Goal: Task Accomplishment & Management: Complete application form

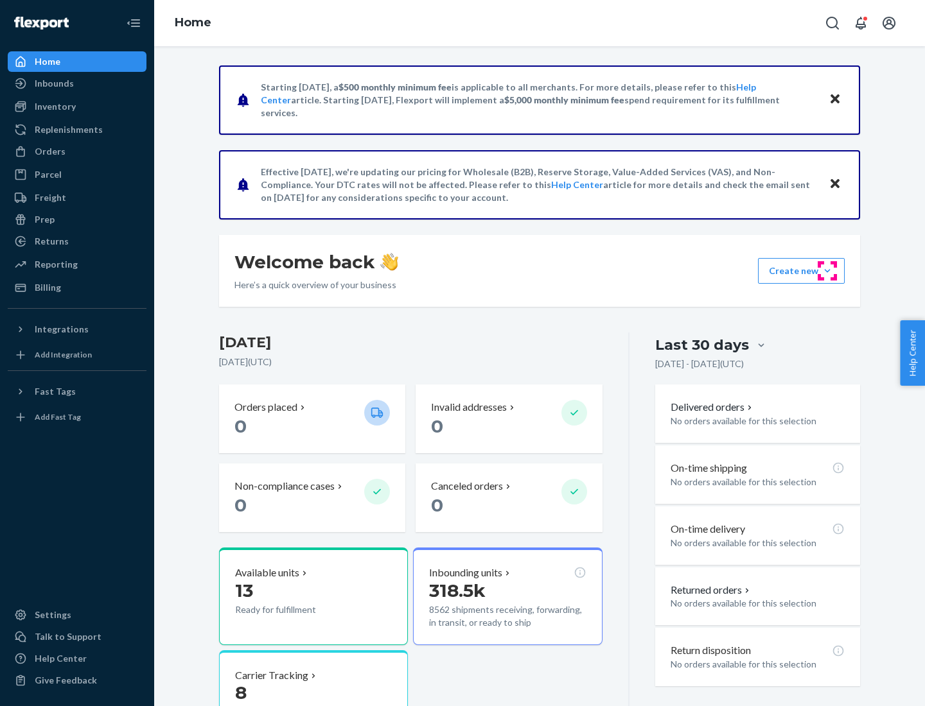
click at [827, 271] on button "Create new Create new inbound Create new order Create new product" at bounding box center [801, 271] width 87 height 26
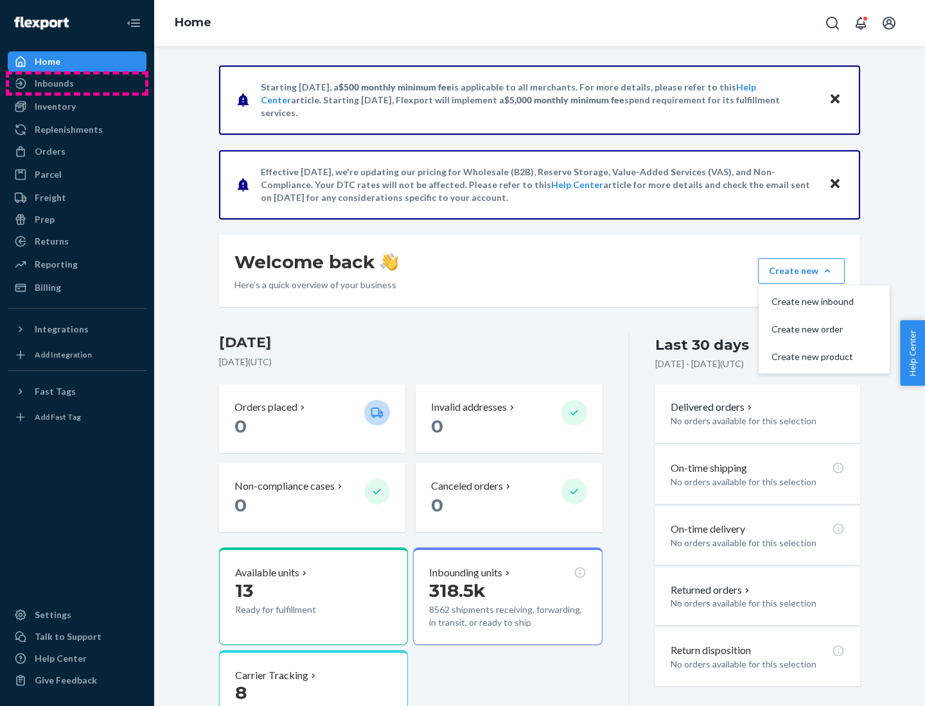
click at [77, 83] on div "Inbounds" at bounding box center [77, 83] width 136 height 18
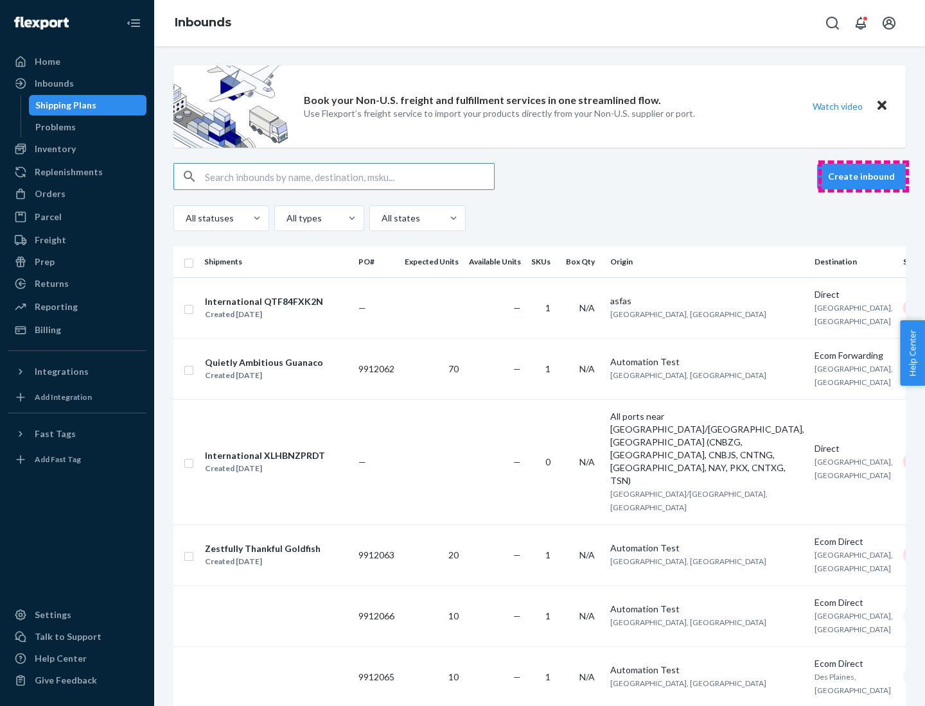
click at [863, 177] on button "Create inbound" at bounding box center [861, 177] width 89 height 26
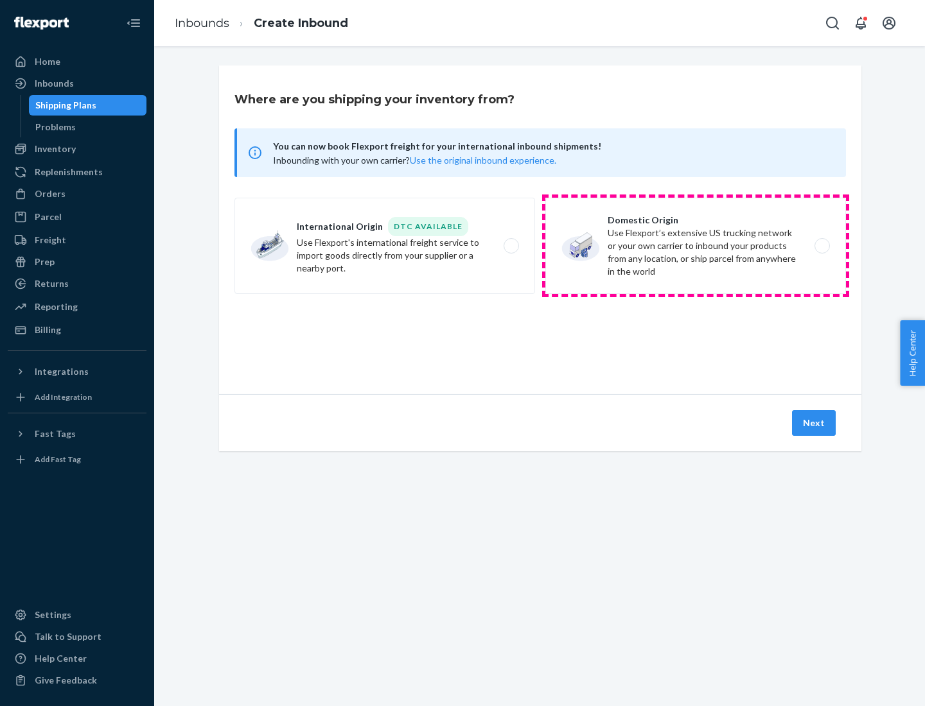
click at [695, 246] on label "Domestic Origin Use Flexport’s extensive US trucking network or your own carrie…" at bounding box center [695, 246] width 301 height 96
click at [821, 246] on input "Domestic Origin Use Flexport’s extensive US trucking network or your own carrie…" at bounding box center [825, 246] width 8 height 8
radio input "true"
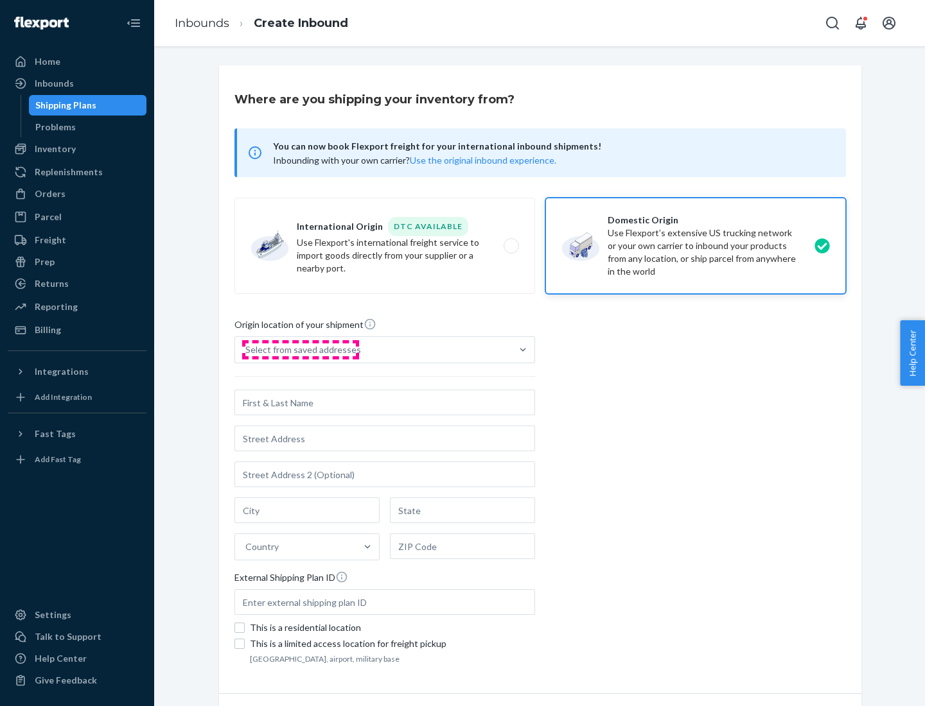
click at [300, 350] on div "Select from saved addresses" at bounding box center [303, 350] width 116 height 13
click at [247, 350] on input "Select from saved addresses" at bounding box center [245, 350] width 1 height 13
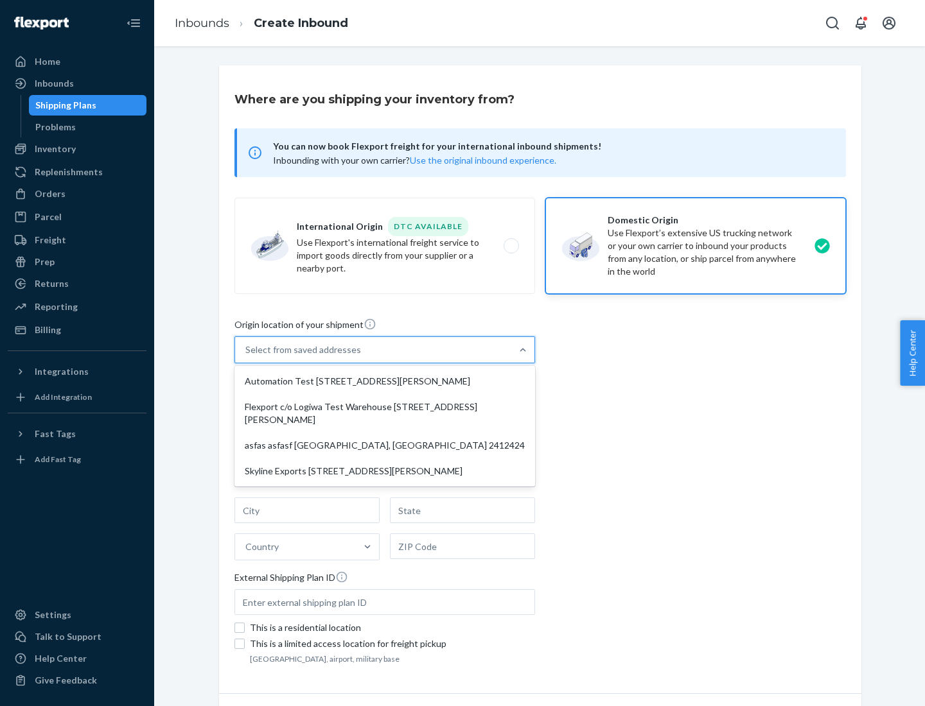
scroll to position [5, 0]
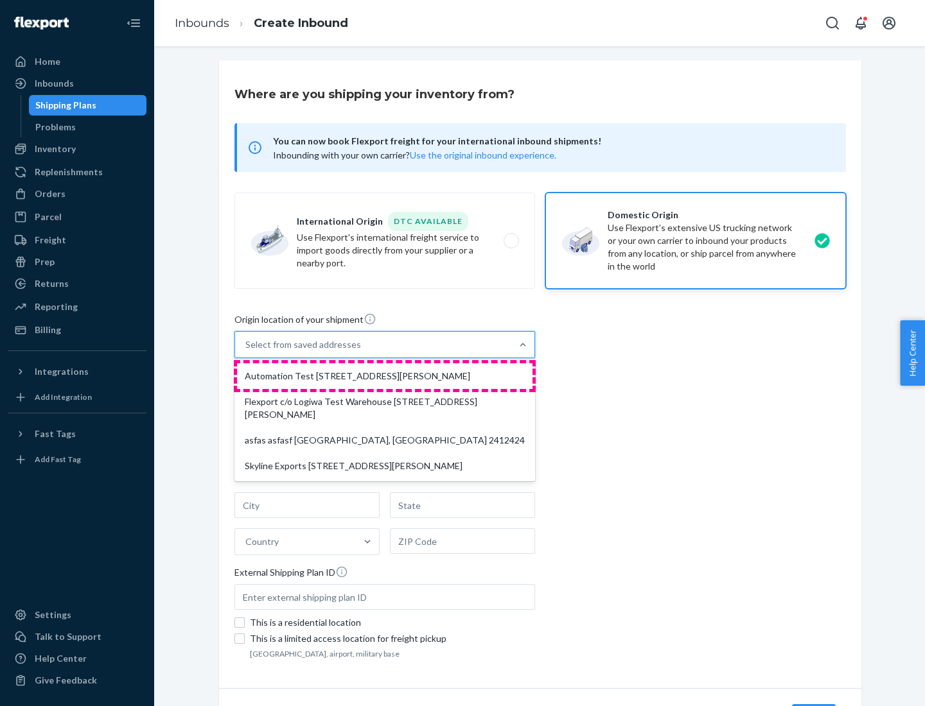
click at [385, 376] on div "Automation Test [STREET_ADDRESS][PERSON_NAME]" at bounding box center [384, 376] width 295 height 26
click at [247, 351] on input "option Automation Test [STREET_ADDRESS][PERSON_NAME] focused, 1 of 4. 4 results…" at bounding box center [245, 344] width 1 height 13
type input "Automation Test"
type input "9th Floor"
type input "[GEOGRAPHIC_DATA]"
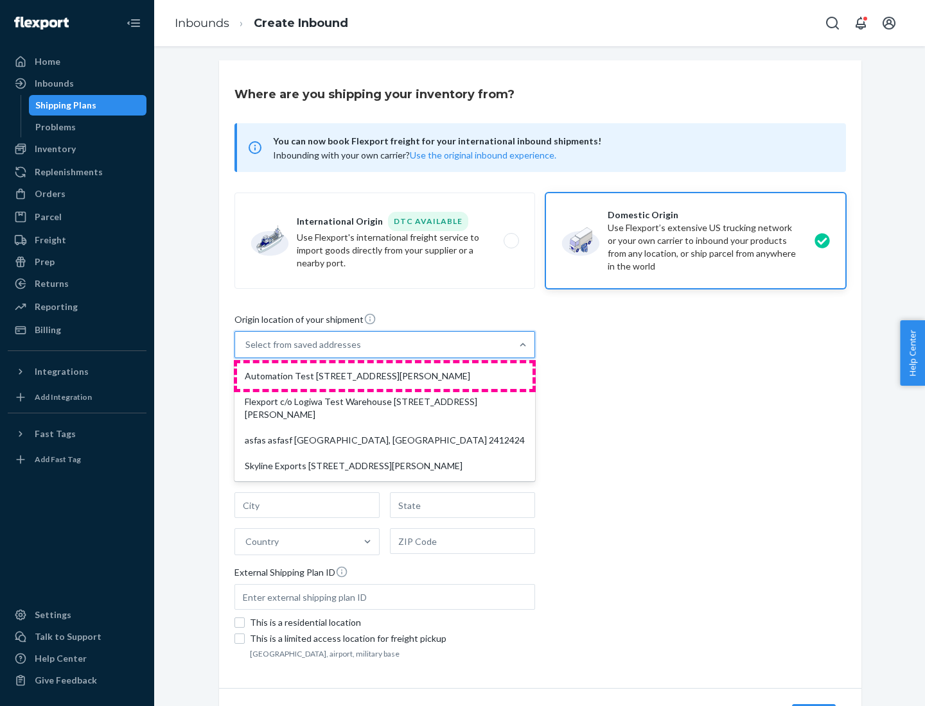
type input "CA"
type input "94104"
type input "[STREET_ADDRESS][PERSON_NAME]"
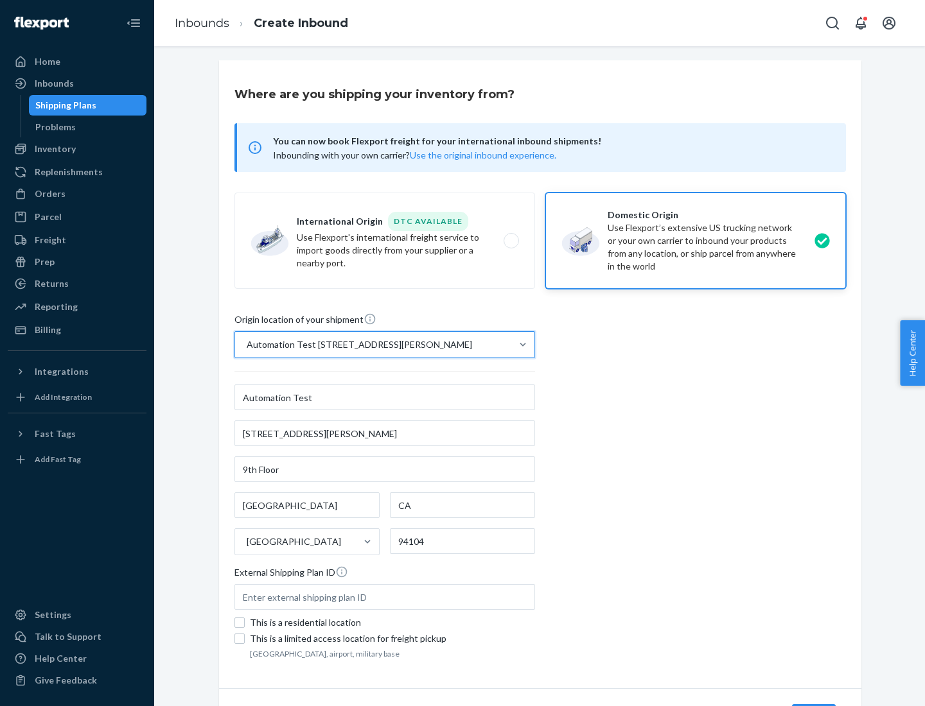
scroll to position [75, 0]
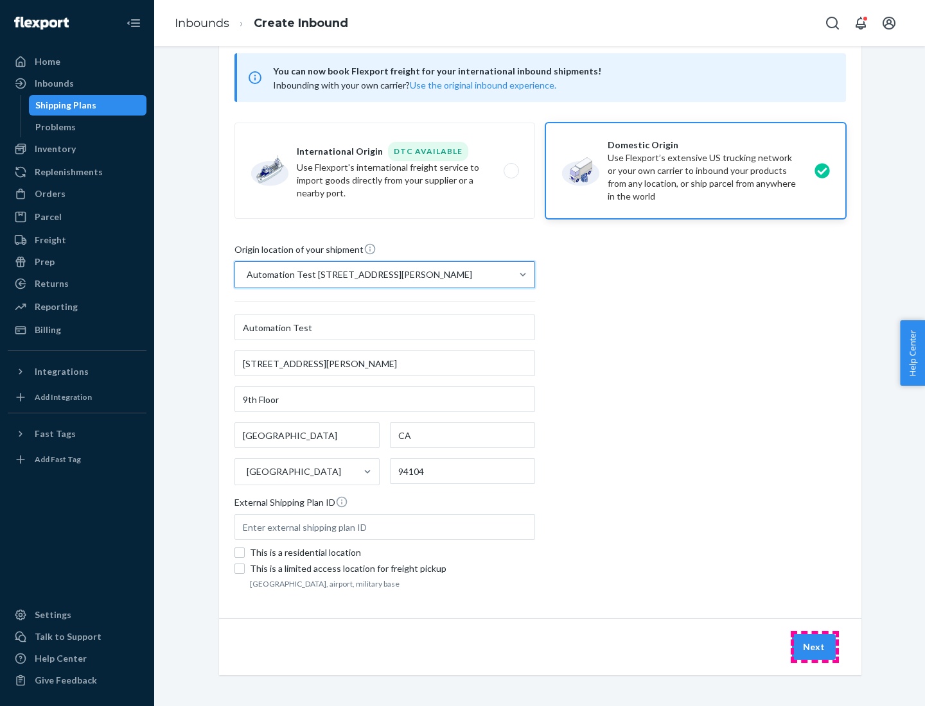
click at [814, 647] on button "Next" at bounding box center [814, 647] width 44 height 26
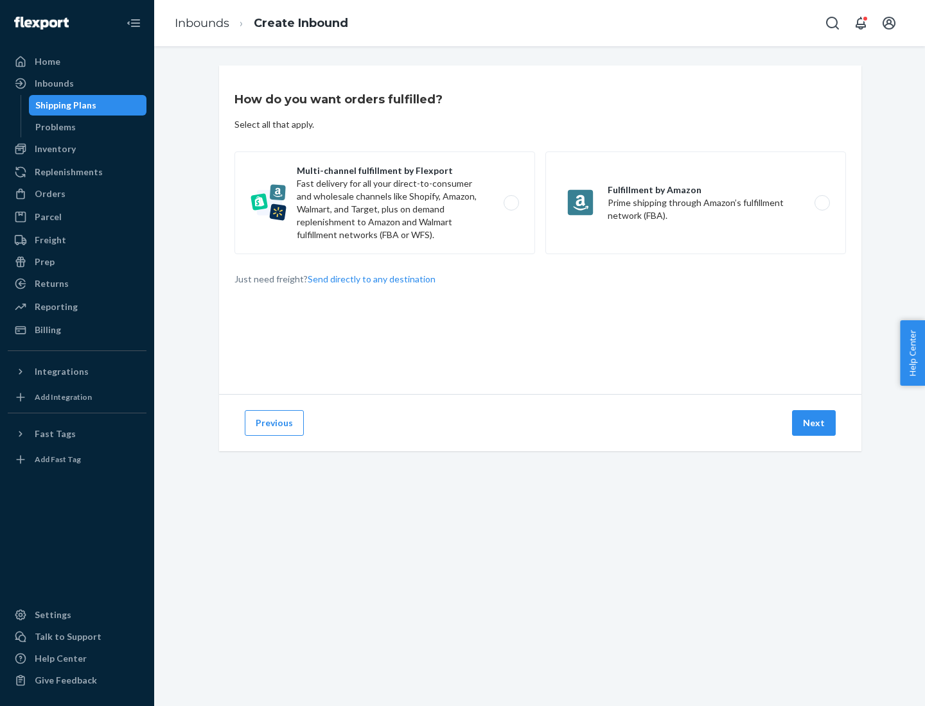
click at [385, 203] on label "Multi-channel fulfillment by Flexport Fast delivery for all your direct-to-cons…" at bounding box center [384, 203] width 301 height 103
click at [511, 203] on input "Multi-channel fulfillment by Flexport Fast delivery for all your direct-to-cons…" at bounding box center [515, 203] width 8 height 8
radio input "true"
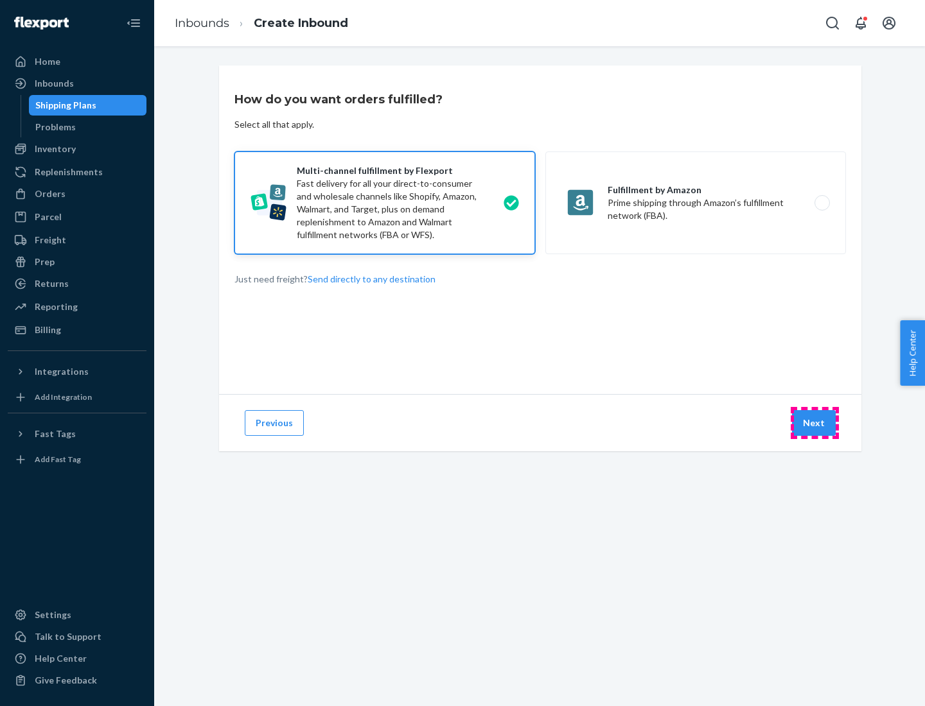
click at [814, 423] on button "Next" at bounding box center [814, 423] width 44 height 26
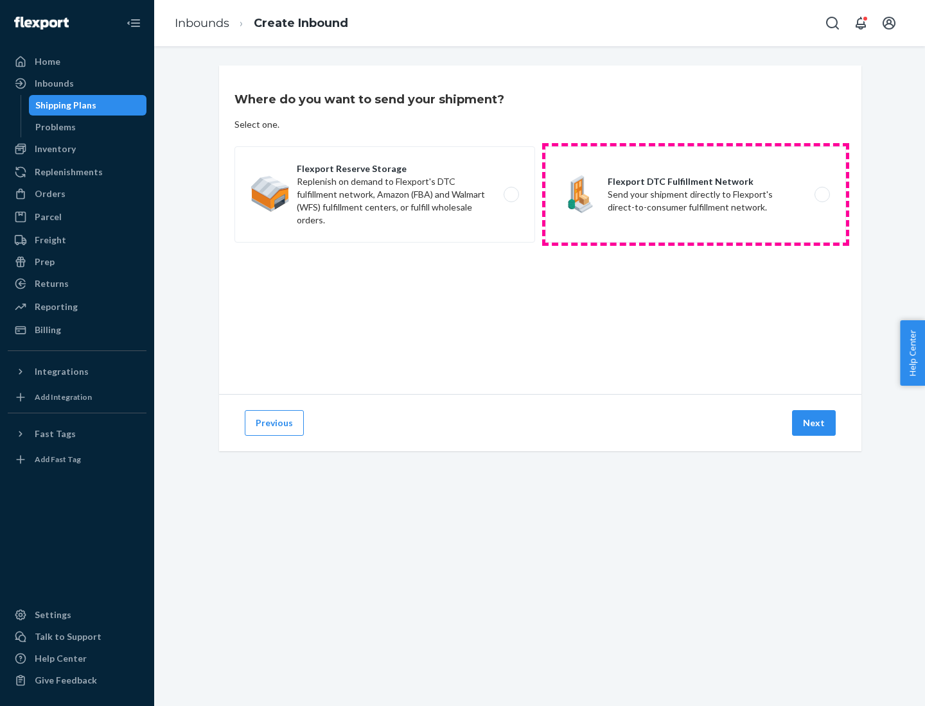
click at [695, 195] on label "Flexport DTC Fulfillment Network Send your shipment directly to Flexport's dire…" at bounding box center [695, 194] width 301 height 96
click at [821, 195] on input "Flexport DTC Fulfillment Network Send your shipment directly to Flexport's dire…" at bounding box center [825, 195] width 8 height 8
radio input "true"
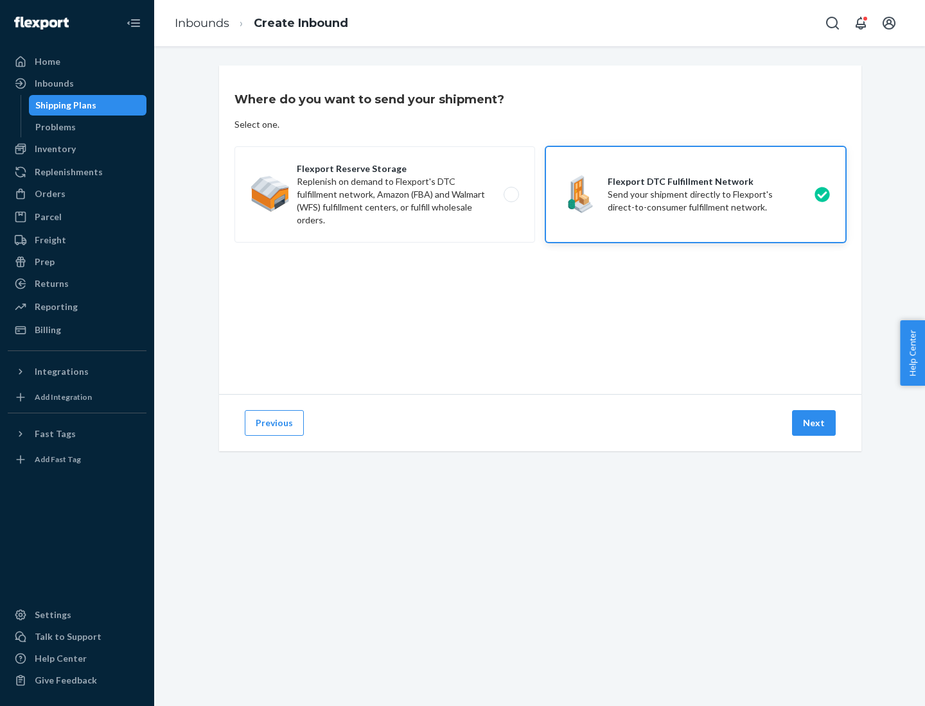
click at [814, 423] on button "Next" at bounding box center [814, 423] width 44 height 26
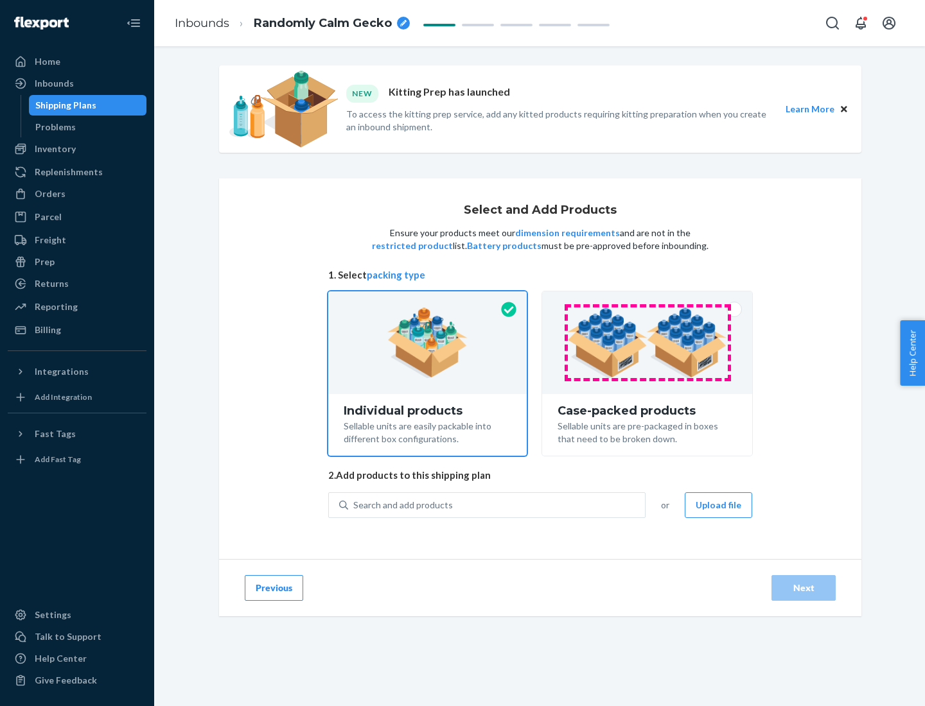
click at [647, 343] on img at bounding box center [647, 343] width 160 height 71
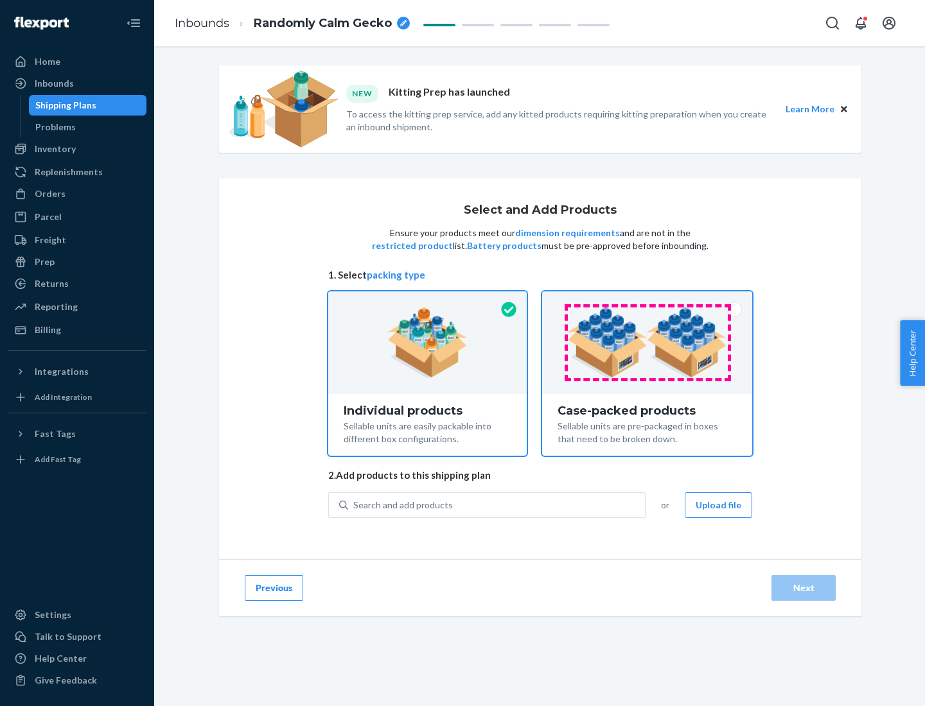
click at [647, 300] on input "Case-packed products Sellable units are pre-packaged in boxes that need to be b…" at bounding box center [647, 296] width 8 height 8
radio input "true"
radio input "false"
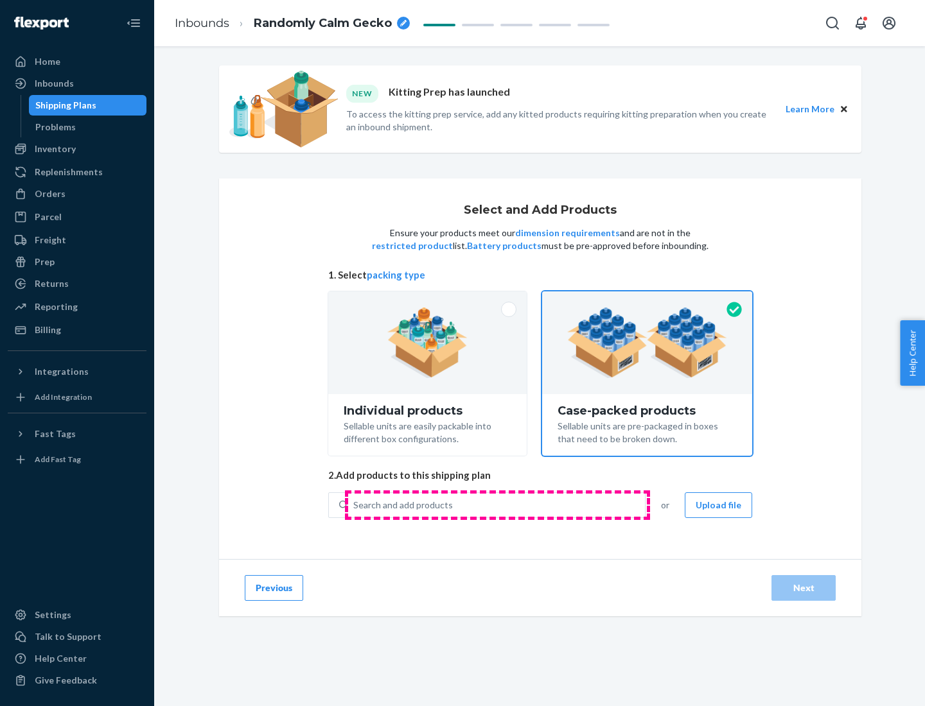
click at [497, 505] on div "Search and add products" at bounding box center [496, 505] width 297 height 23
click at [354, 505] on input "Search and add products" at bounding box center [353, 505] width 1 height 13
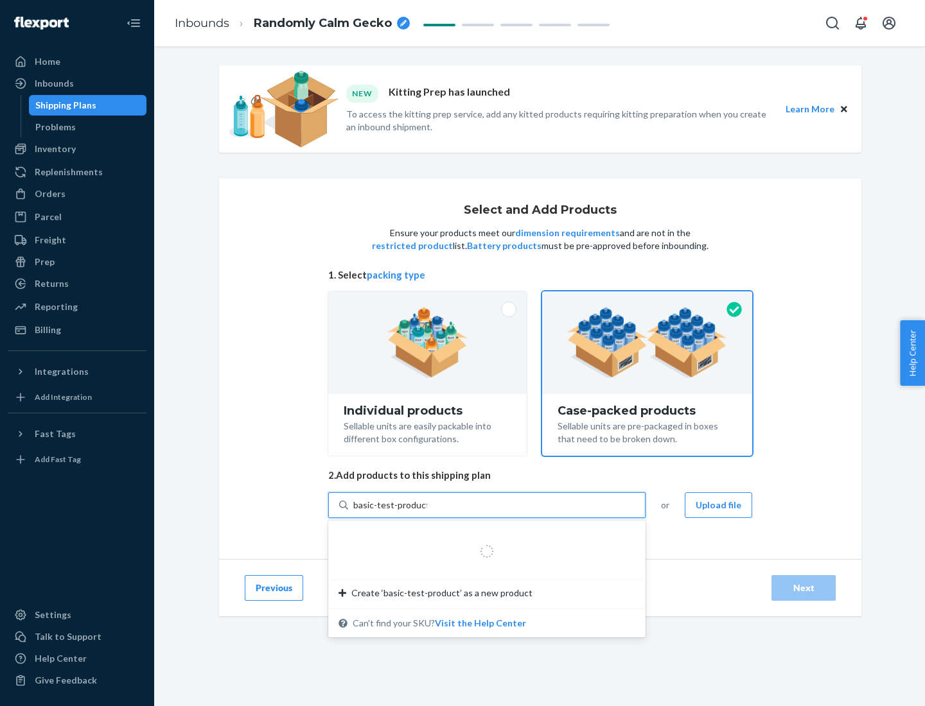
type input "basic-test-product-1"
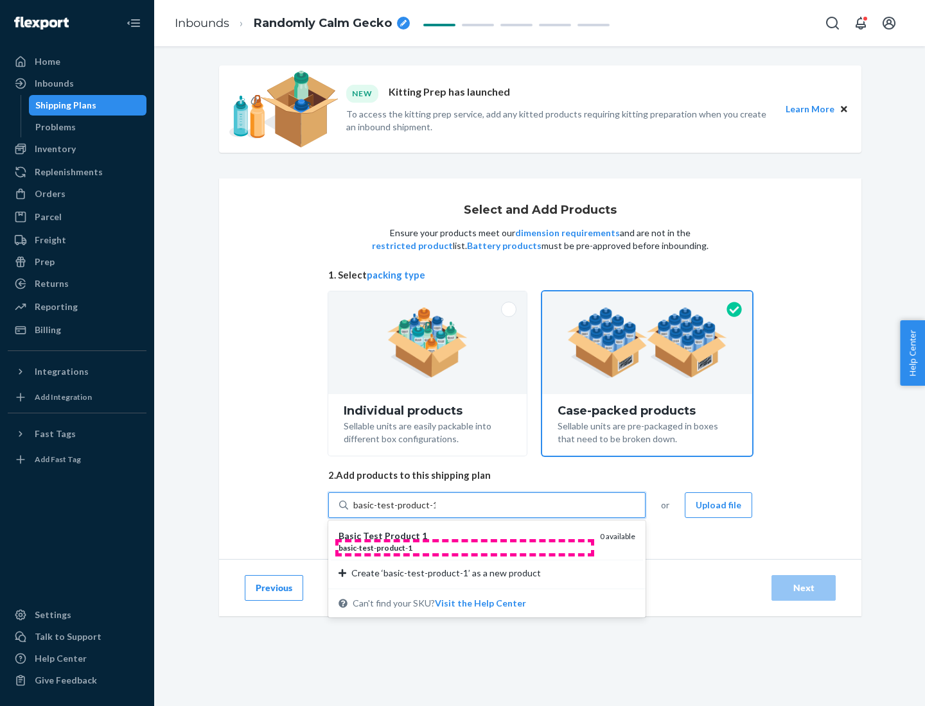
click at [464, 548] on div "basic - test - product - 1" at bounding box center [463, 548] width 251 height 11
click at [435, 512] on input "basic-test-product-1" at bounding box center [394, 505] width 82 height 13
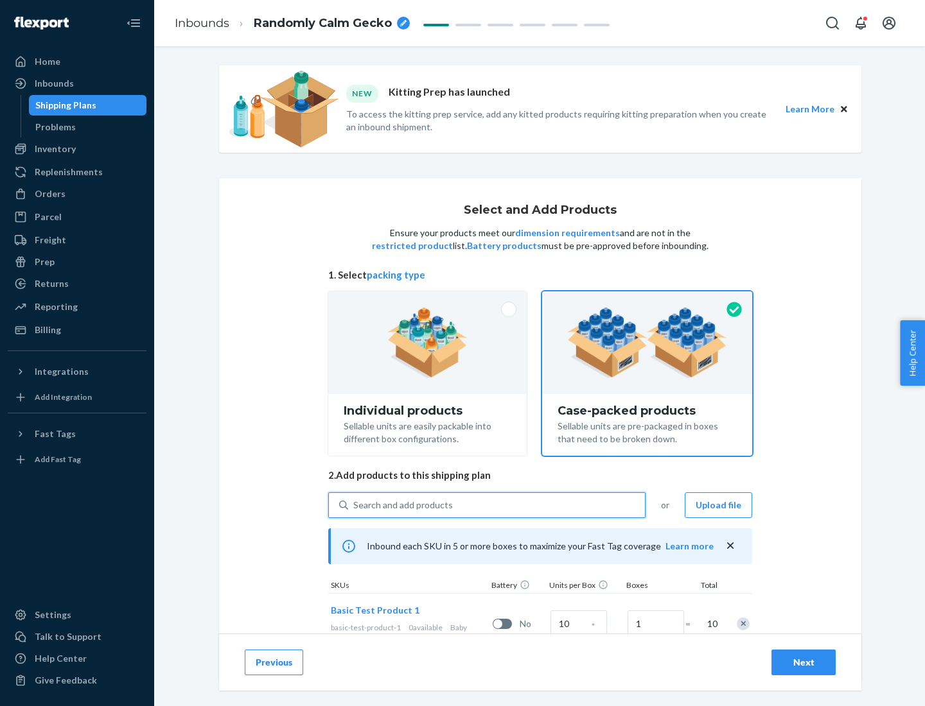
scroll to position [46, 0]
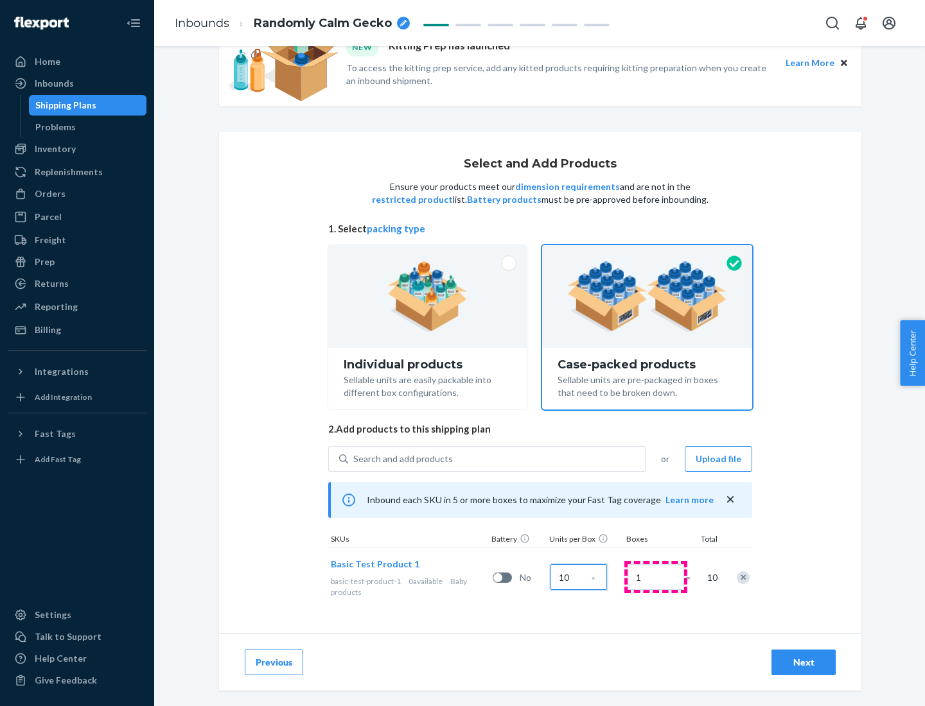
type input "10"
type input "7"
click at [803, 663] on div "Next" at bounding box center [803, 662] width 42 height 13
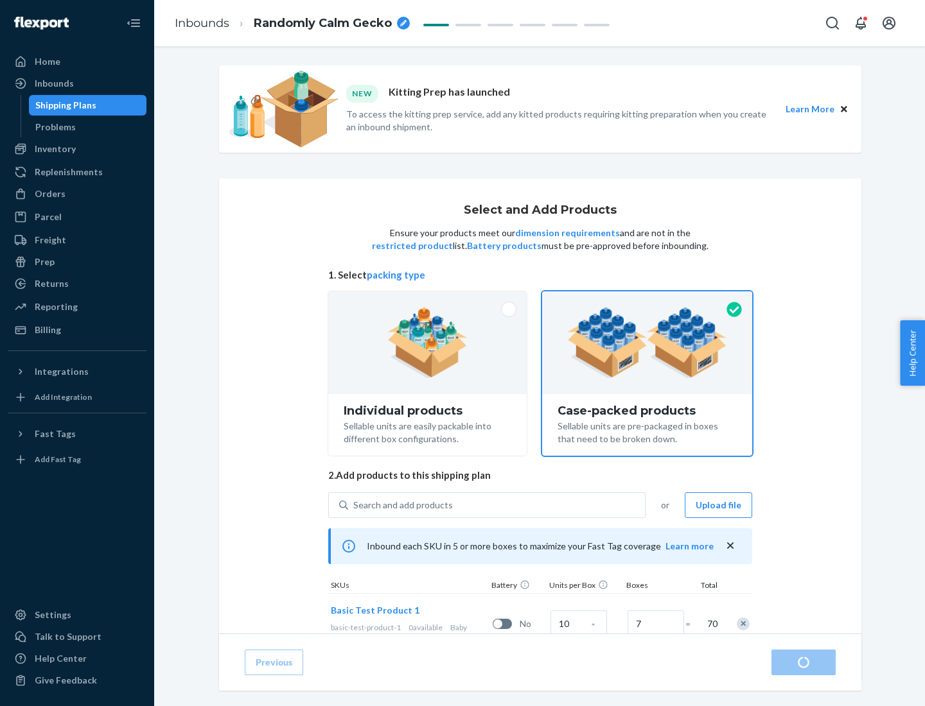
radio input "true"
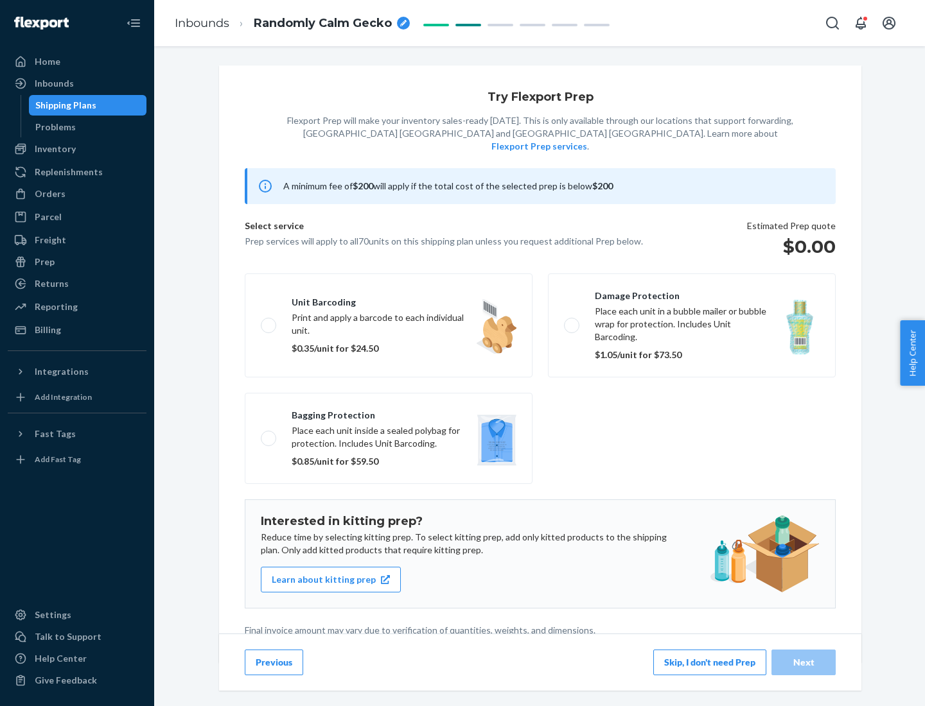
scroll to position [3, 0]
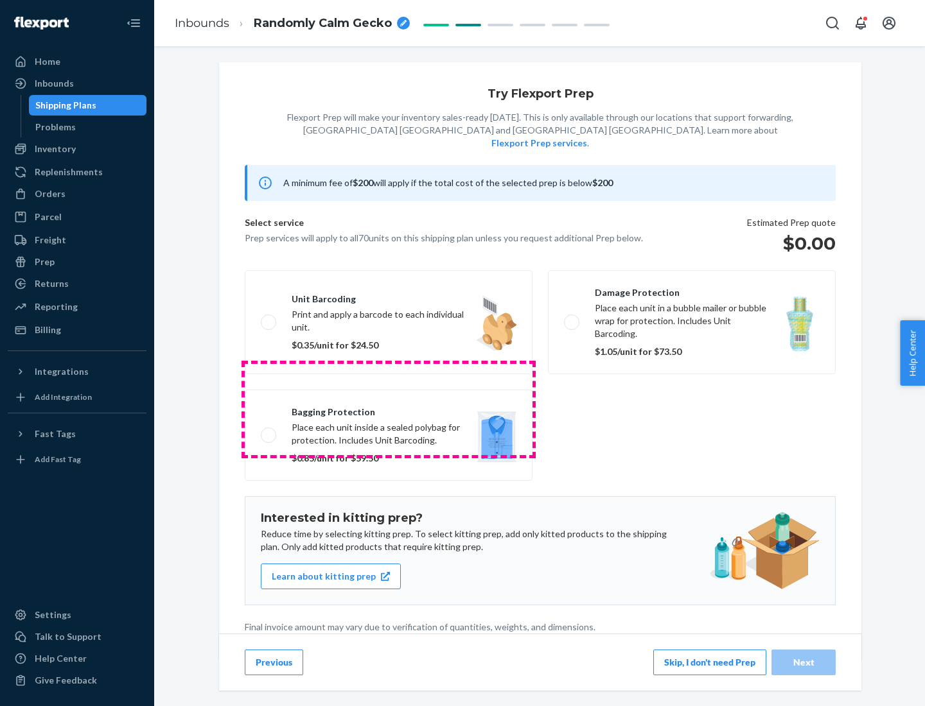
click at [389, 409] on label "Bagging protection Place each unit inside a sealed polybag for protection. Incl…" at bounding box center [389, 435] width 288 height 91
click at [269, 431] on input "Bagging protection Place each unit inside a sealed polybag for protection. Incl…" at bounding box center [265, 435] width 8 height 8
checkbox input "true"
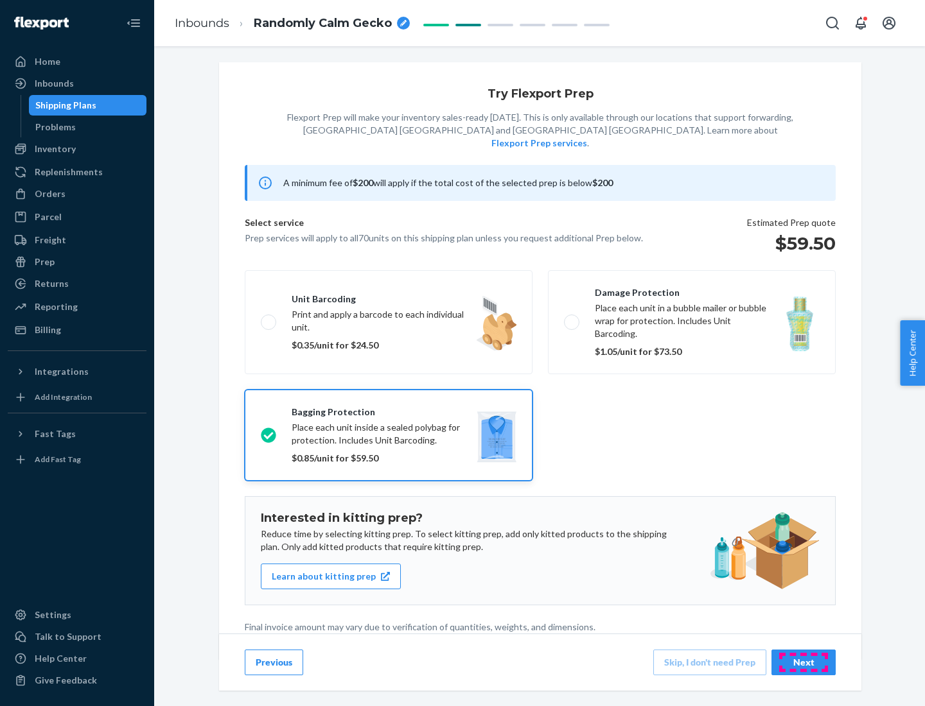
click at [803, 662] on div "Next" at bounding box center [803, 662] width 42 height 13
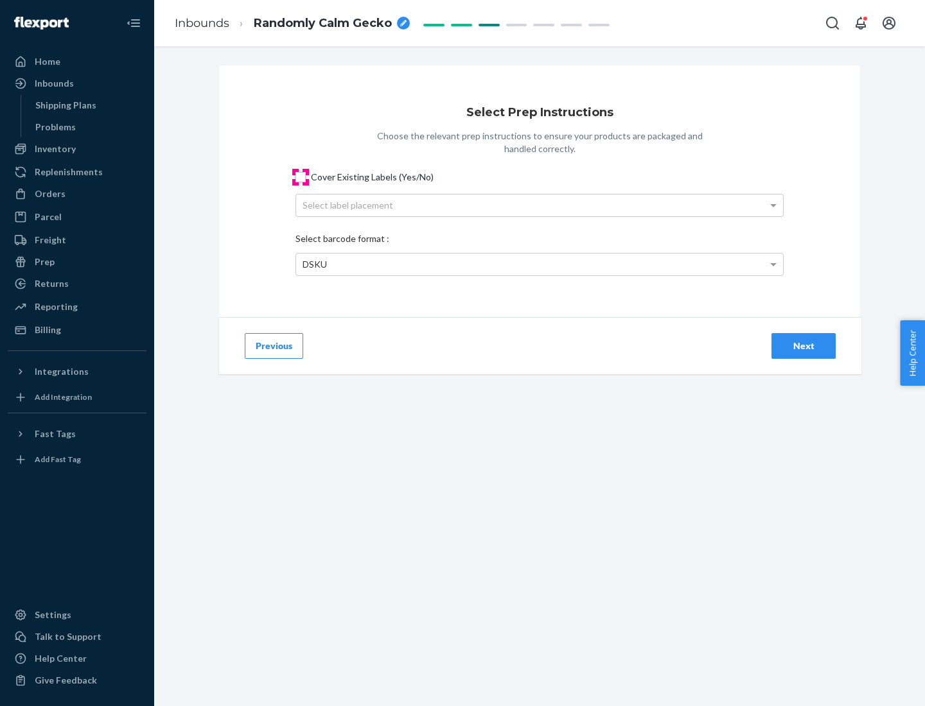
click at [301, 177] on input "Cover Existing Labels (Yes/No)" at bounding box center [300, 177] width 10 height 10
checkbox input "true"
click at [539, 205] on div "Select label placement" at bounding box center [539, 206] width 487 height 22
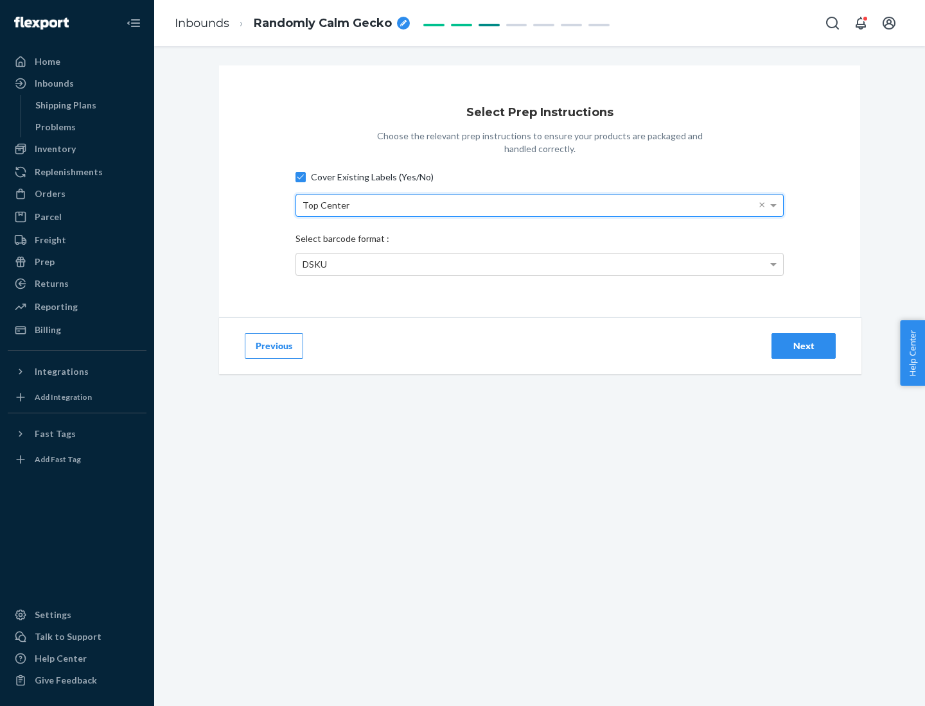
click at [539, 264] on div "DSKU" at bounding box center [539, 265] width 487 height 22
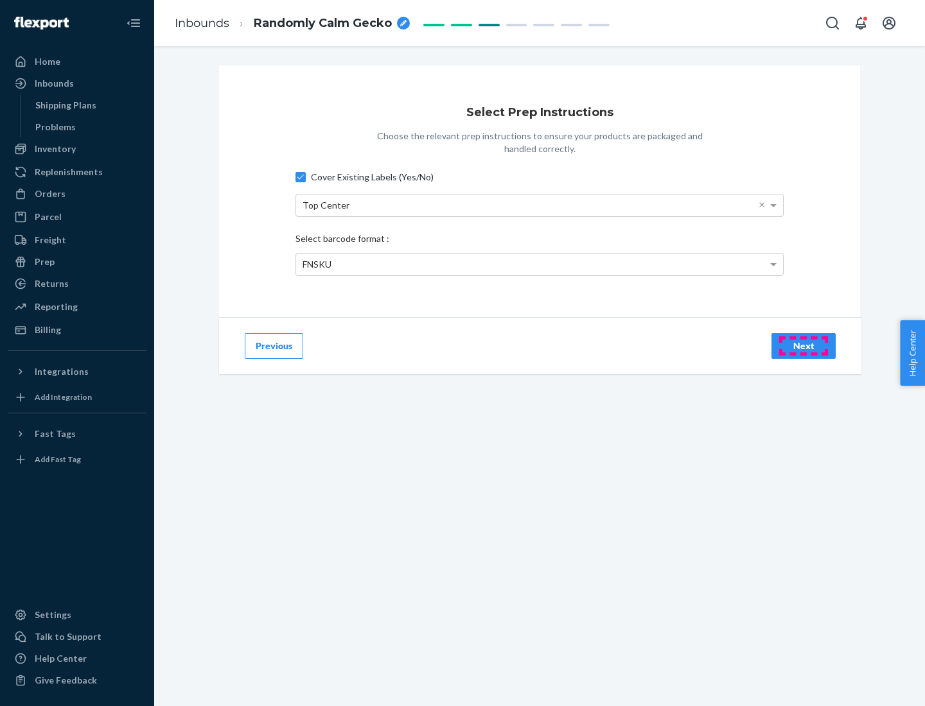
click at [803, 345] on div "Next" at bounding box center [803, 346] width 42 height 13
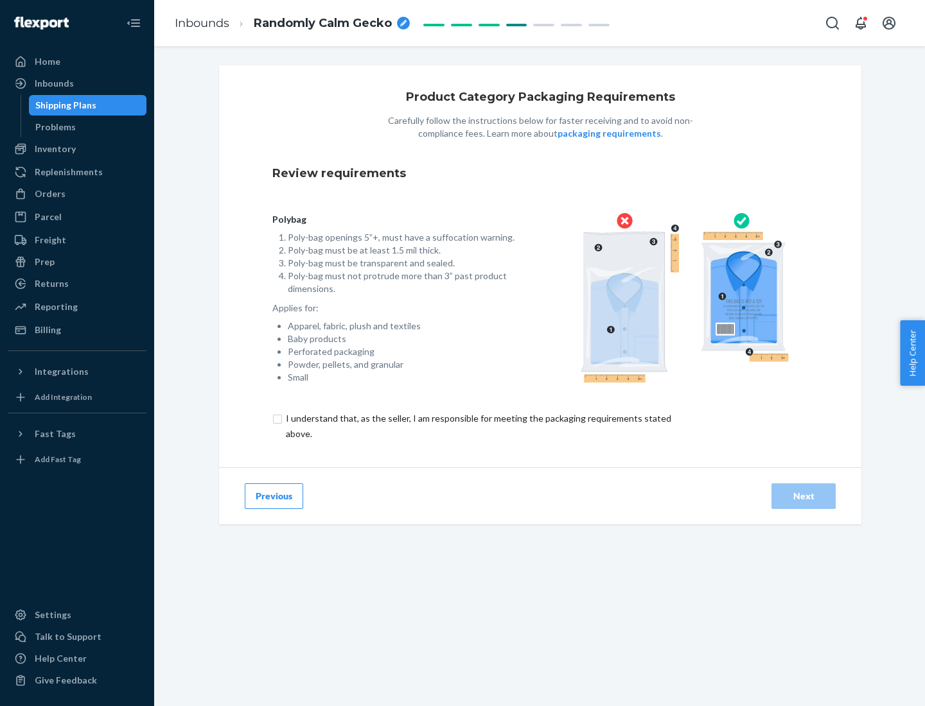
click at [477, 426] on input "checkbox" at bounding box center [485, 426] width 427 height 31
checkbox input "true"
click at [803, 496] on div "Next" at bounding box center [803, 496] width 42 height 13
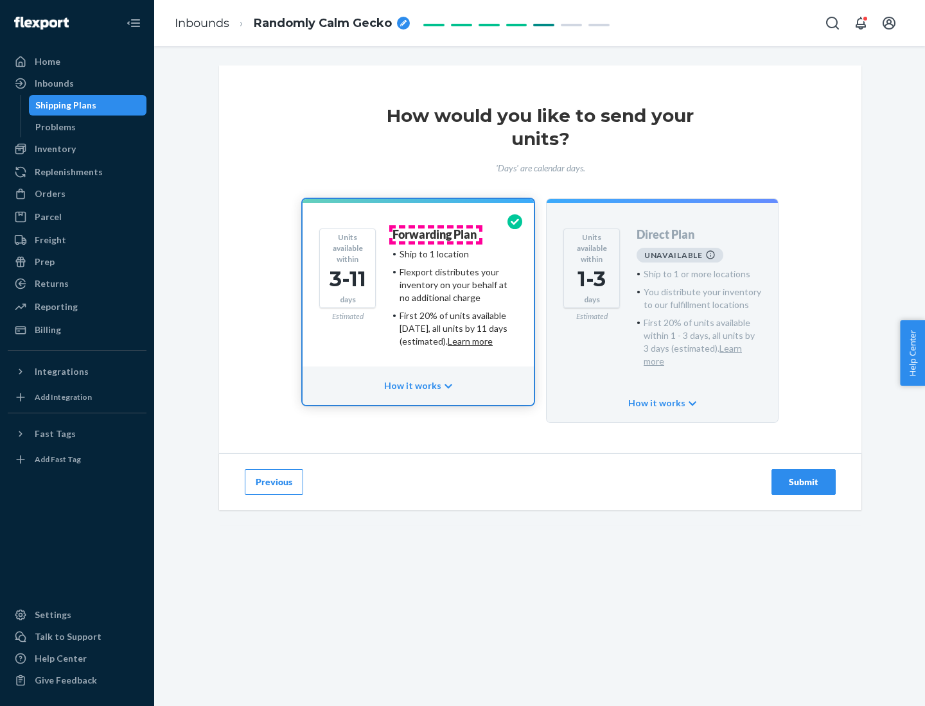
click at [435, 234] on h4 "Forwarding Plan" at bounding box center [434, 235] width 84 height 13
click at [803, 476] on div "Submit" at bounding box center [803, 482] width 42 height 13
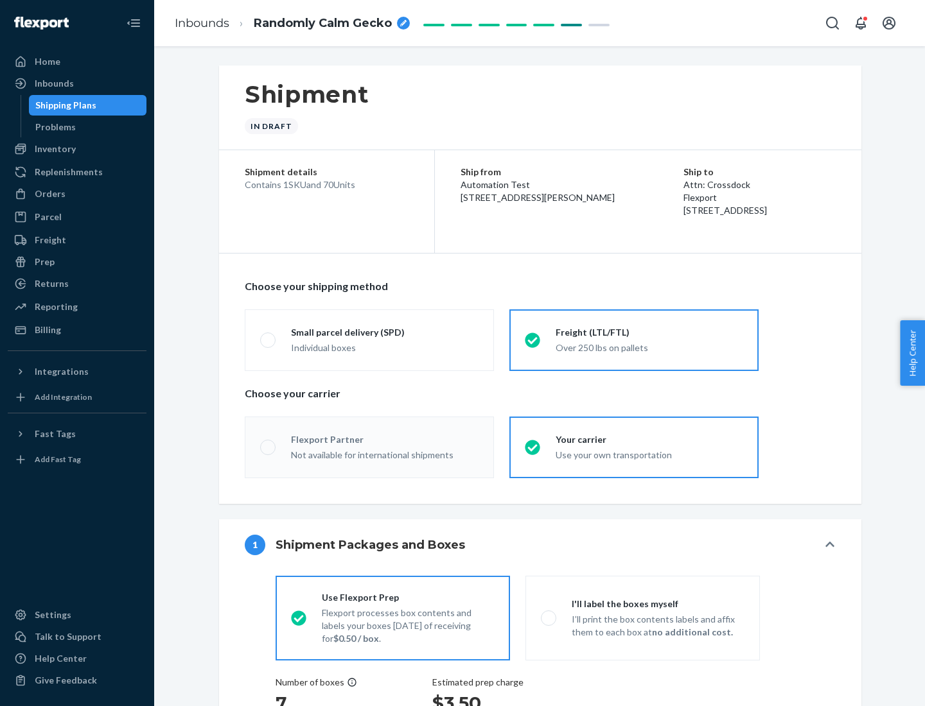
radio input "true"
radio input "false"
radio input "true"
radio input "false"
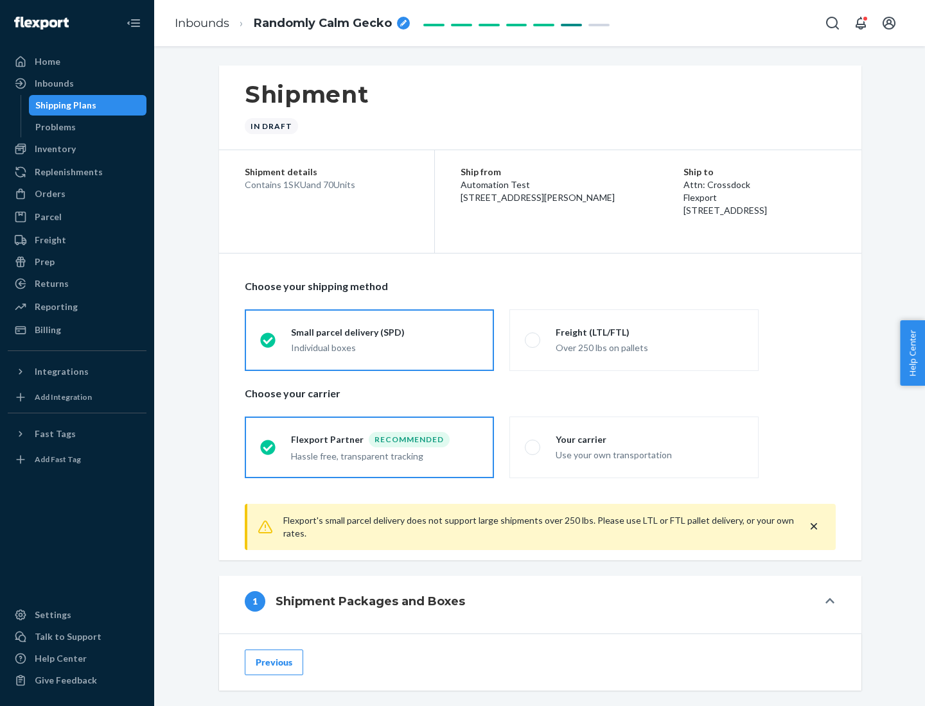
click at [634, 340] on div "Over 250 lbs on pallets" at bounding box center [649, 346] width 188 height 15
click at [533, 340] on input "Freight (LTL/FTL) Over 250 lbs on pallets" at bounding box center [529, 340] width 8 height 8
radio input "true"
radio input "false"
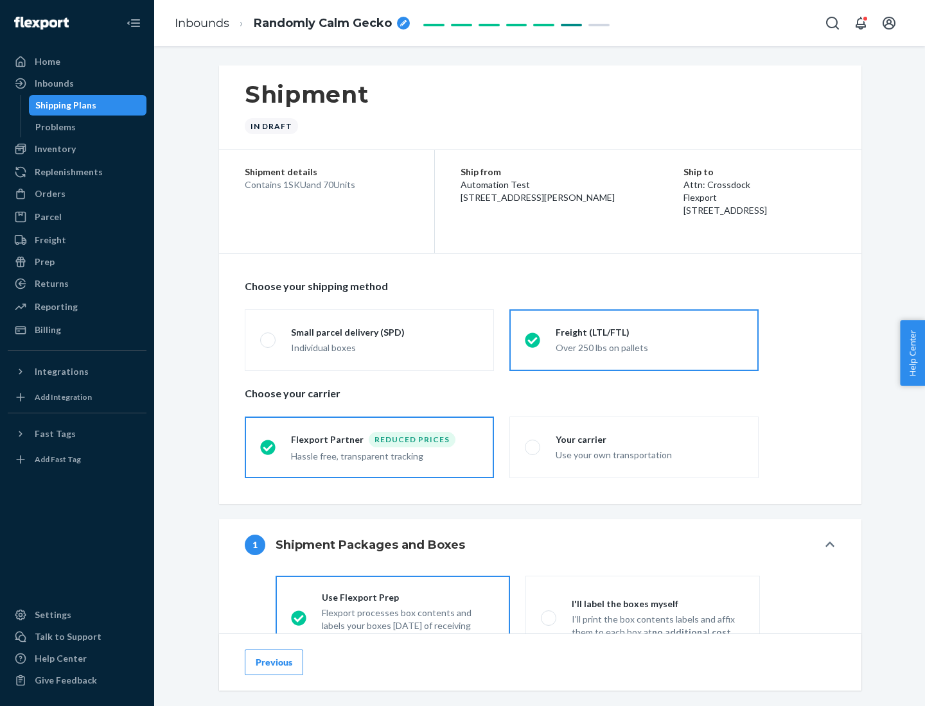
scroll to position [71, 0]
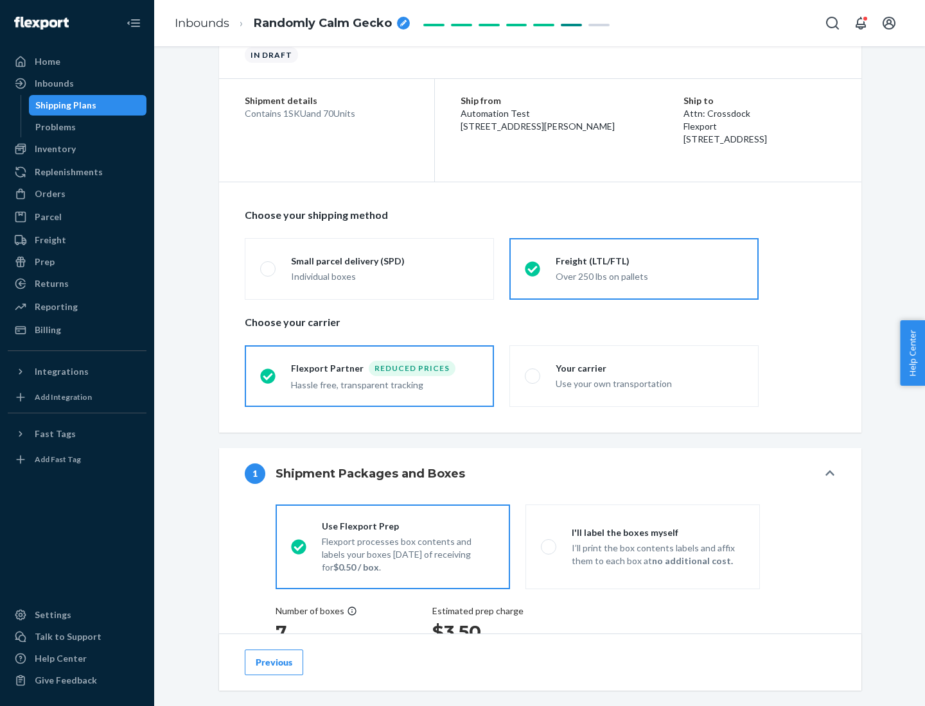
click at [634, 376] on div "Use your own transportation" at bounding box center [649, 382] width 188 height 15
click at [533, 376] on input "Your carrier Use your own transportation" at bounding box center [529, 376] width 8 height 8
radio input "true"
radio input "false"
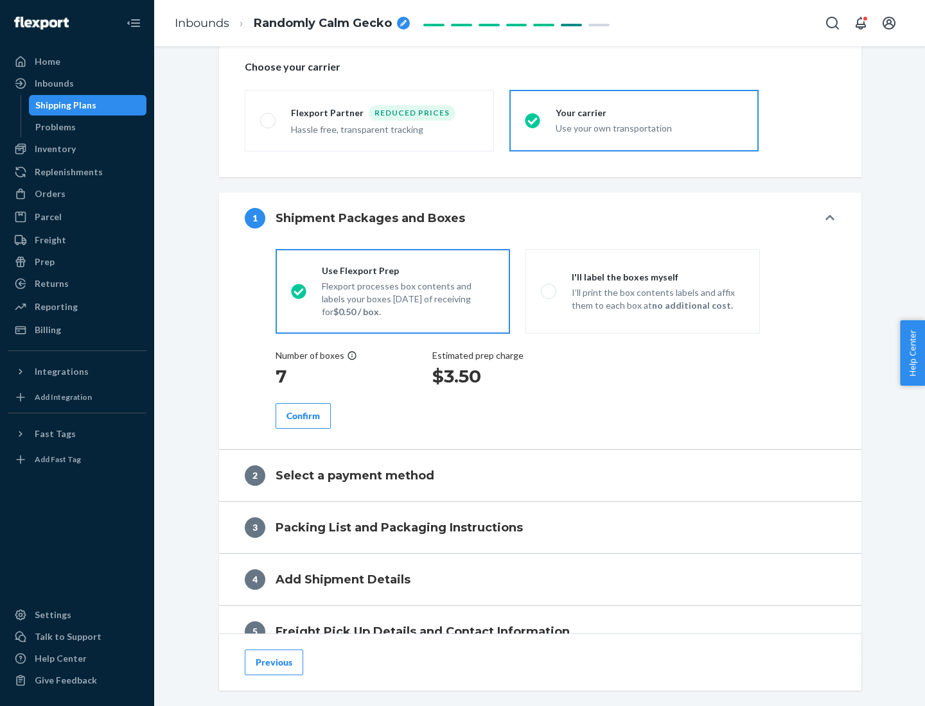
scroll to position [242, 0]
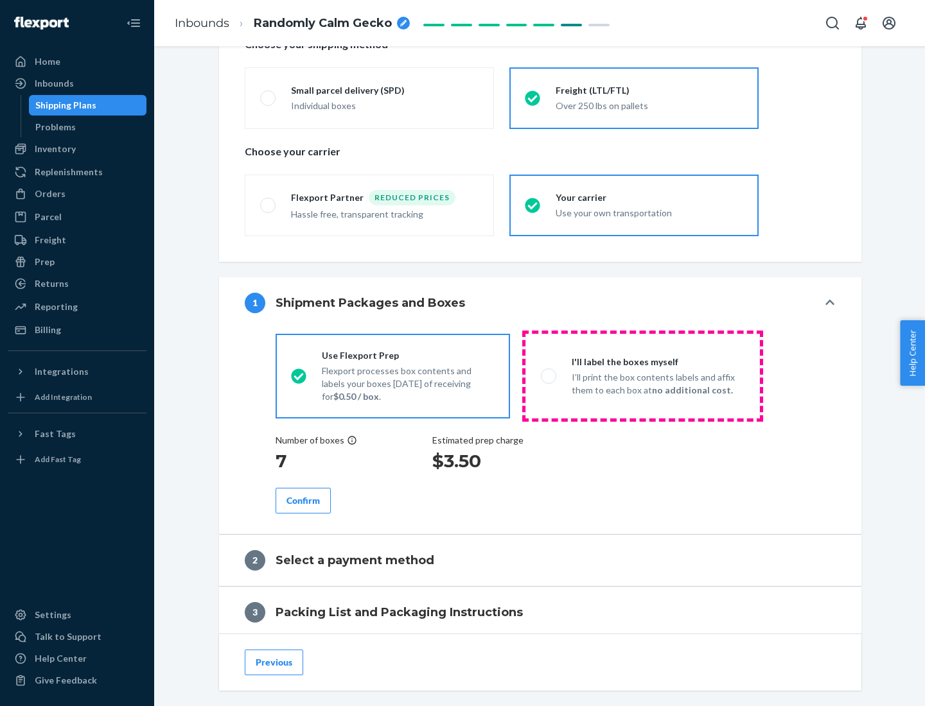
click at [642, 376] on p "I’ll print the box contents labels and affix them to each box at no additional …" at bounding box center [658, 384] width 173 height 26
click at [549, 376] on input "I'll label the boxes myself I’ll print the box contents labels and affix them t…" at bounding box center [545, 376] width 8 height 8
radio input "true"
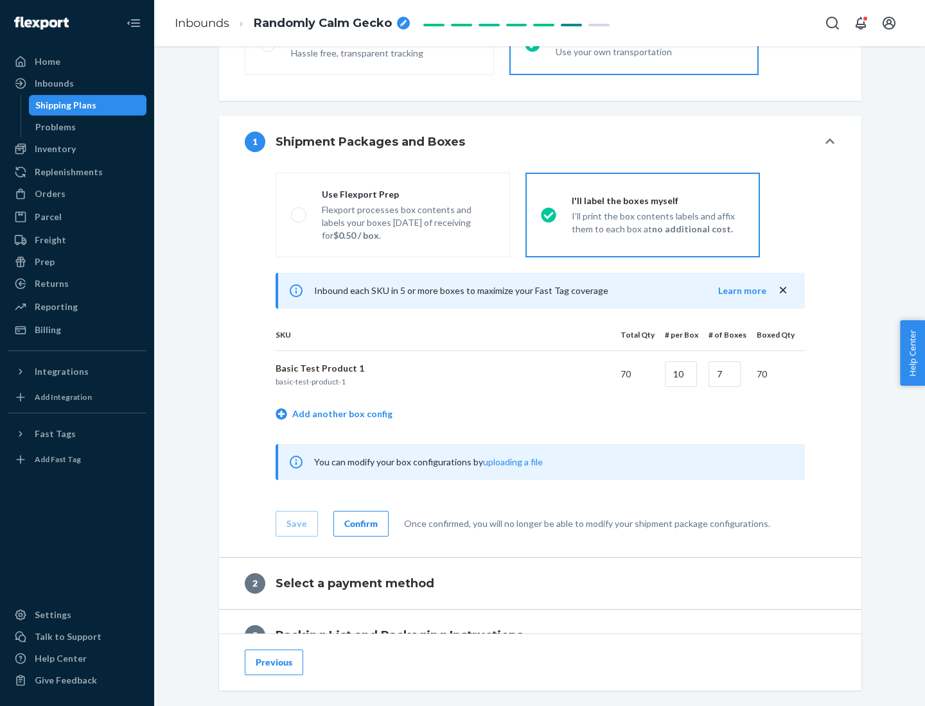
scroll to position [222, 0]
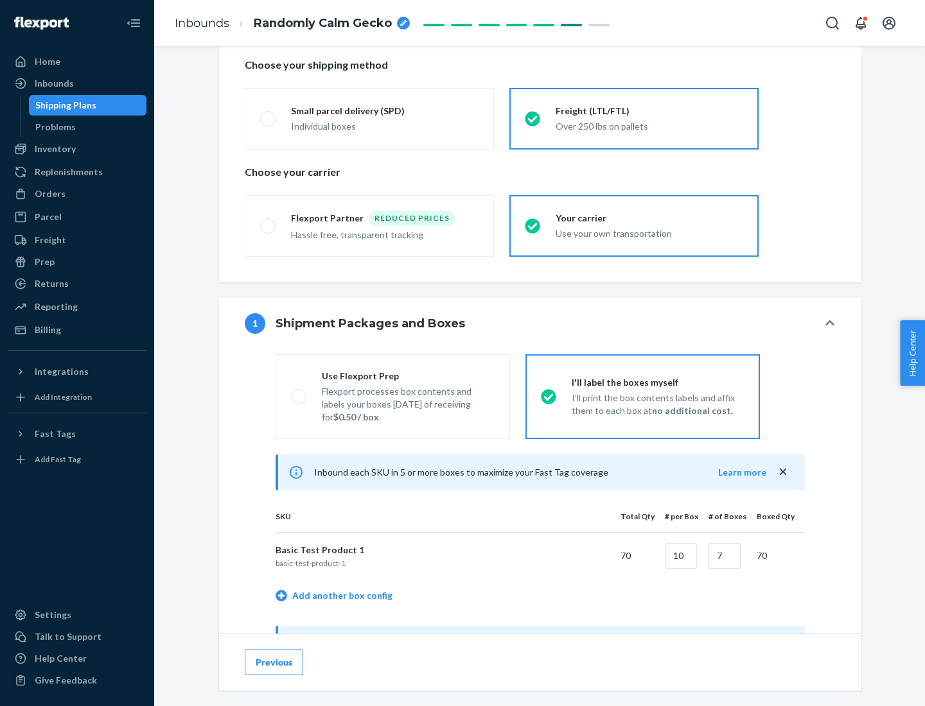
click at [408, 376] on div "Use Flexport Prep" at bounding box center [408, 376] width 173 height 13
click at [299, 392] on input "Use Flexport Prep Flexport processes box contents and labels your boxes [DATE] …" at bounding box center [295, 396] width 8 height 8
radio input "true"
radio input "false"
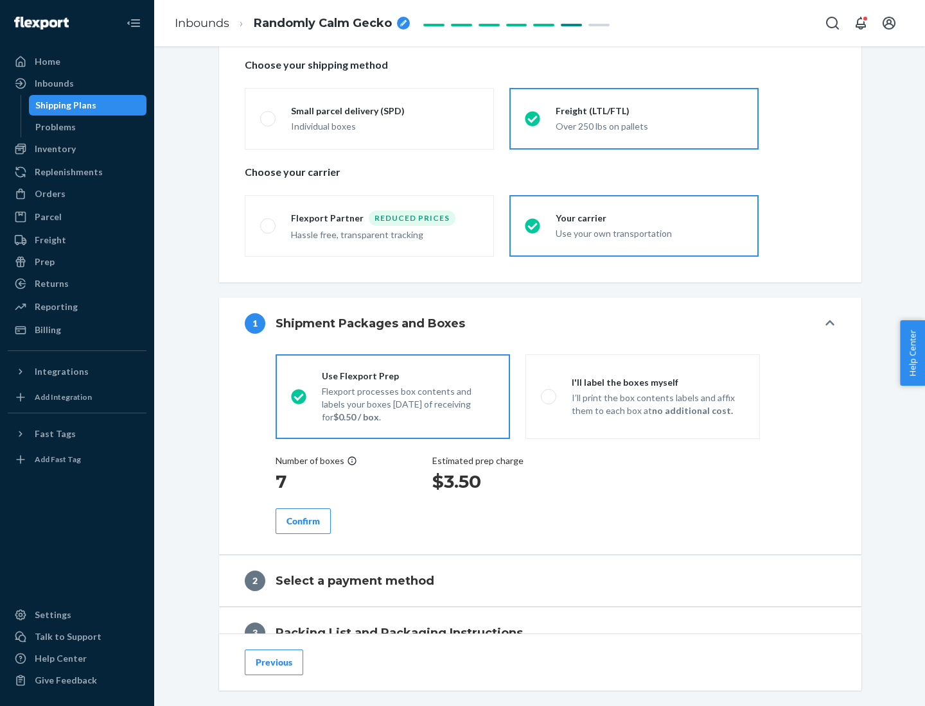
scroll to position [367, 0]
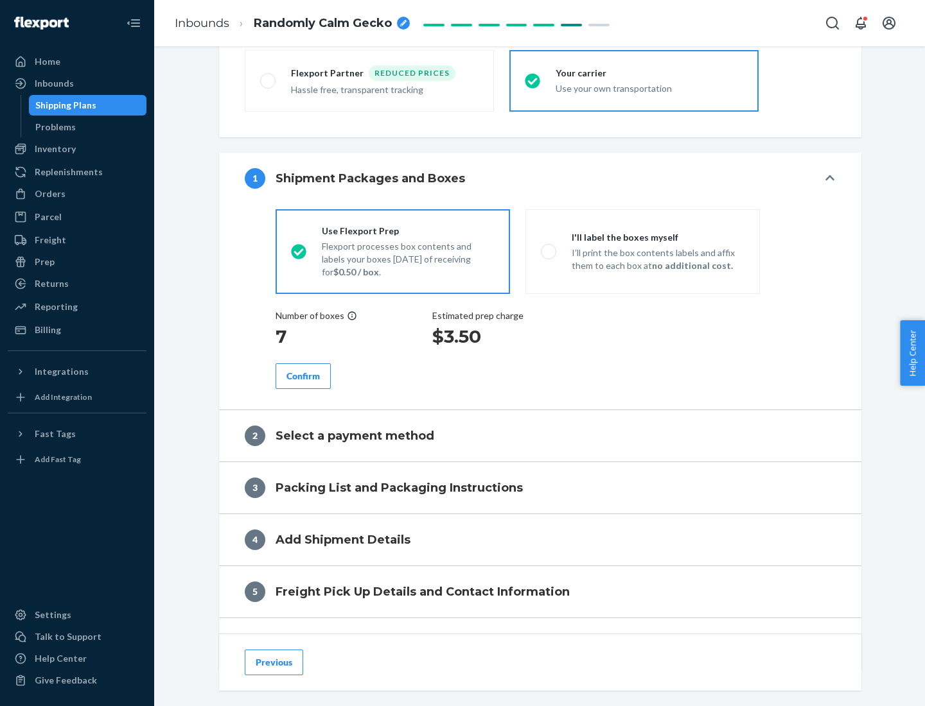
click at [303, 376] on div "Confirm" at bounding box center [302, 376] width 33 height 13
radio input "false"
